Goal: Leave review/rating: Leave review/rating

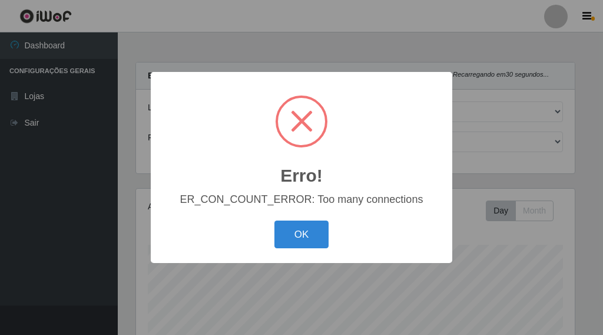
select select "249"
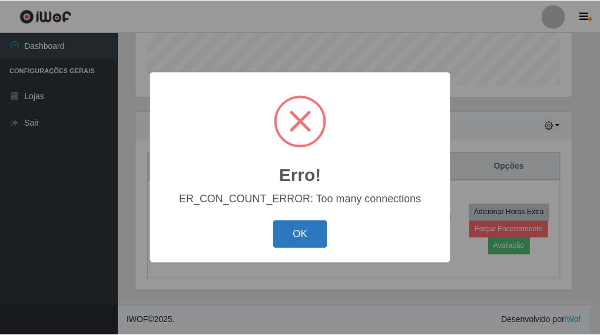
scroll to position [244, 439]
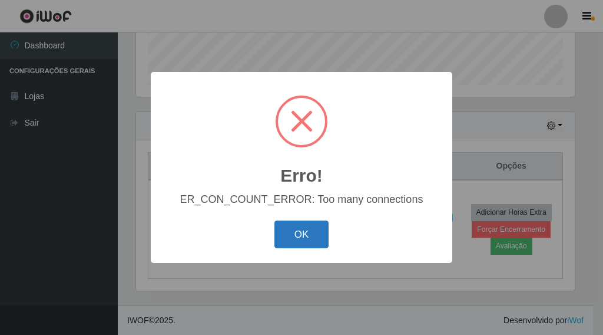
click at [286, 227] on button "OK" at bounding box center [302, 234] width 55 height 28
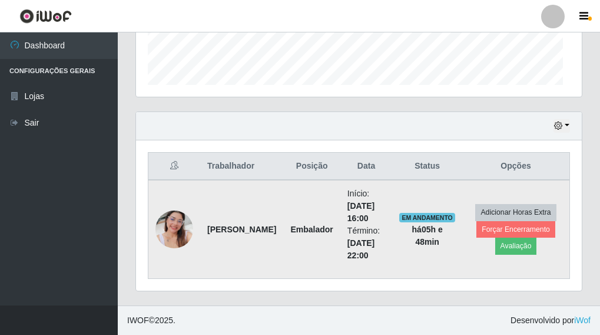
scroll to position [244, 446]
click at [517, 251] on button "Avaliação" at bounding box center [516, 245] width 42 height 16
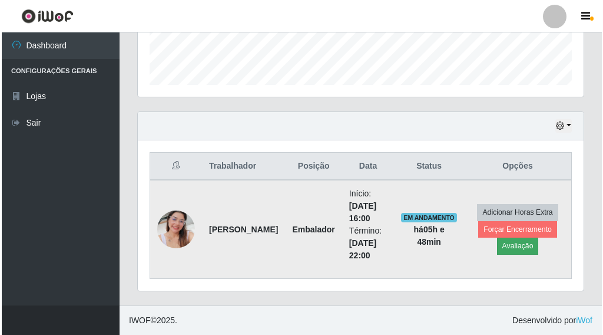
scroll to position [244, 439]
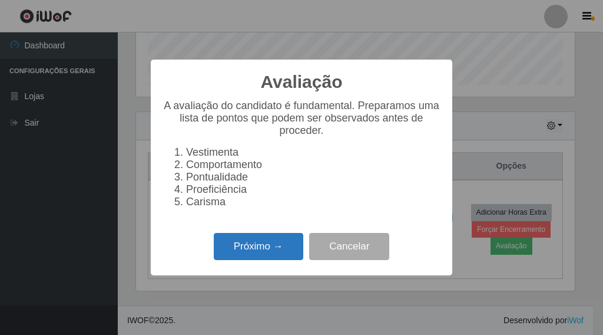
drag, startPoint x: 267, startPoint y: 251, endPoint x: 282, endPoint y: 245, distance: 15.3
click at [282, 245] on button "Próximo →" at bounding box center [259, 247] width 90 height 28
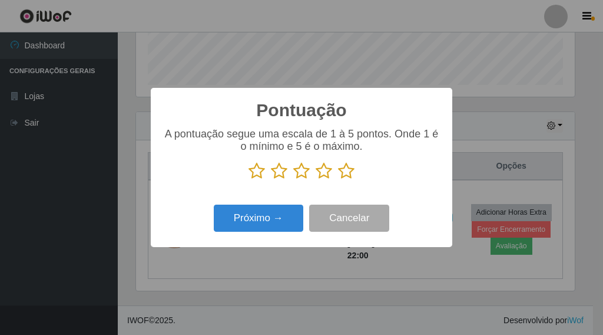
click at [342, 174] on icon at bounding box center [346, 171] width 16 height 18
click at [338, 180] on input "radio" at bounding box center [338, 180] width 0 height 0
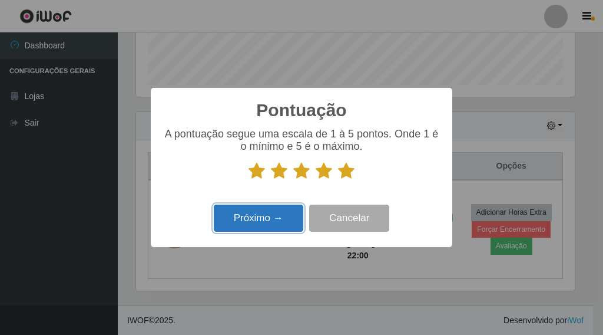
drag, startPoint x: 283, startPoint y: 214, endPoint x: 290, endPoint y: 210, distance: 8.7
click at [290, 210] on button "Próximo →" at bounding box center [259, 218] width 90 height 28
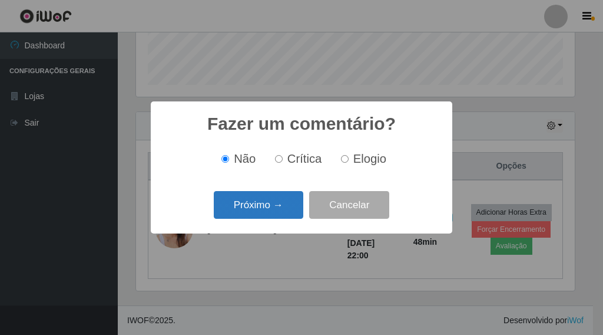
drag, startPoint x: 290, startPoint y: 210, endPoint x: 295, endPoint y: 204, distance: 8.0
click at [295, 204] on button "Próximo →" at bounding box center [259, 205] width 90 height 28
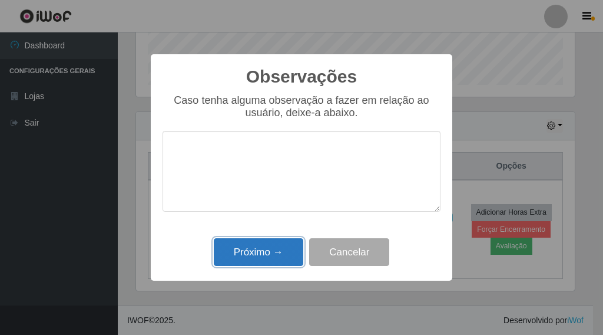
click at [268, 247] on button "Próximo →" at bounding box center [259, 252] width 90 height 28
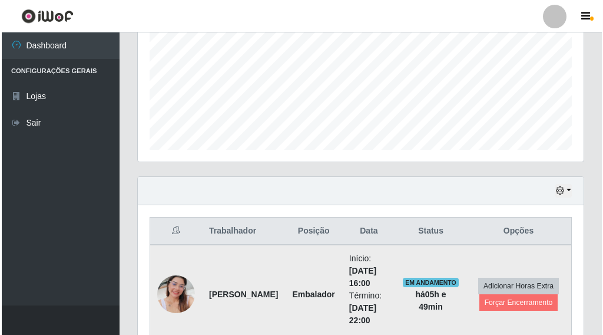
scroll to position [336, 0]
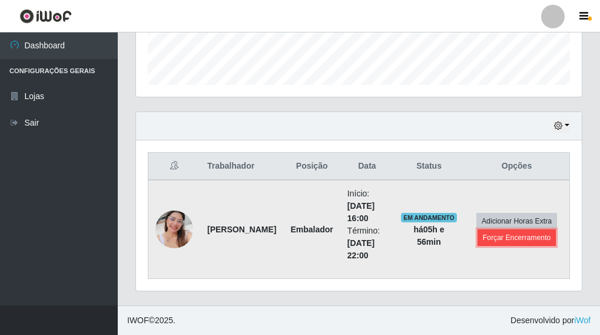
click at [508, 240] on button "Forçar Encerramento" at bounding box center [517, 237] width 79 height 16
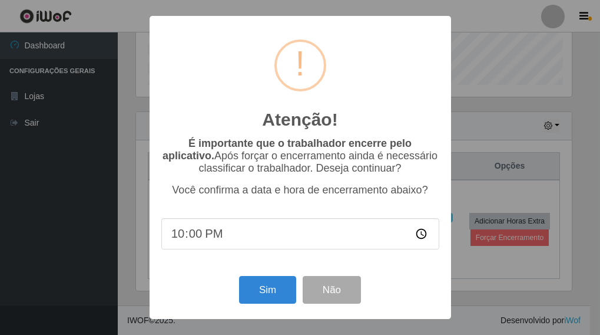
scroll to position [244, 439]
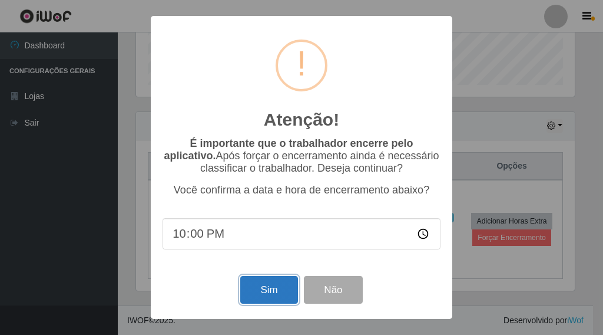
click at [269, 296] on button "Sim" at bounding box center [268, 290] width 57 height 28
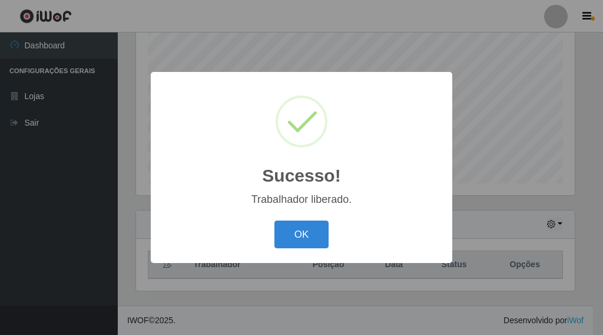
drag, startPoint x: 307, startPoint y: 244, endPoint x: 28, endPoint y: 199, distance: 282.4
click at [301, 246] on button "OK" at bounding box center [302, 234] width 55 height 28
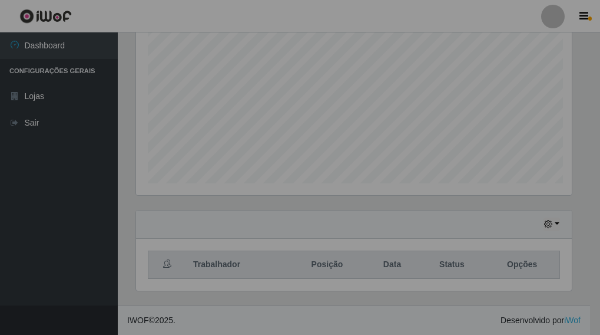
scroll to position [244, 446]
